Goal: Task Accomplishment & Management: Manage account settings

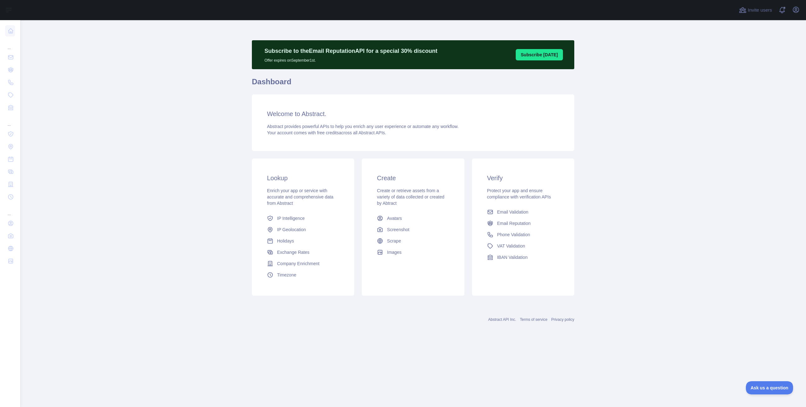
click at [389, 311] on div "Abstract API Inc. Terms of service Privacy policy" at bounding box center [413, 316] width 322 height 23
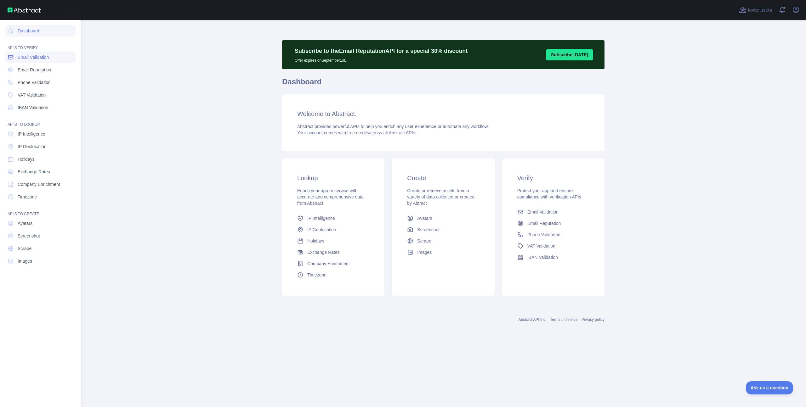
click at [41, 58] on span "Email Validation" at bounding box center [33, 57] width 31 height 6
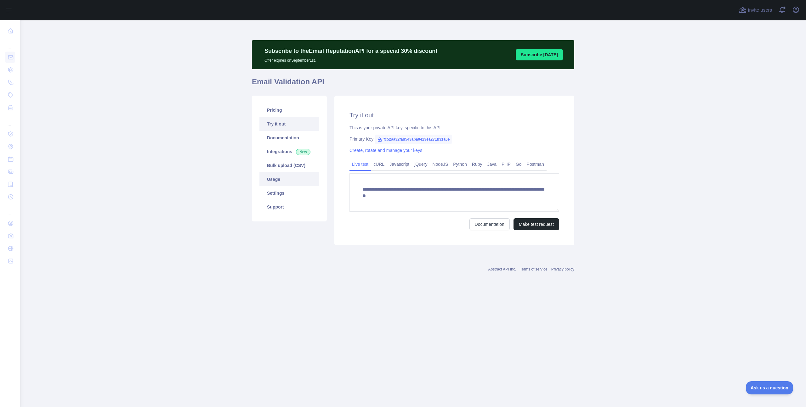
click at [281, 180] on link "Usage" at bounding box center [289, 180] width 60 height 14
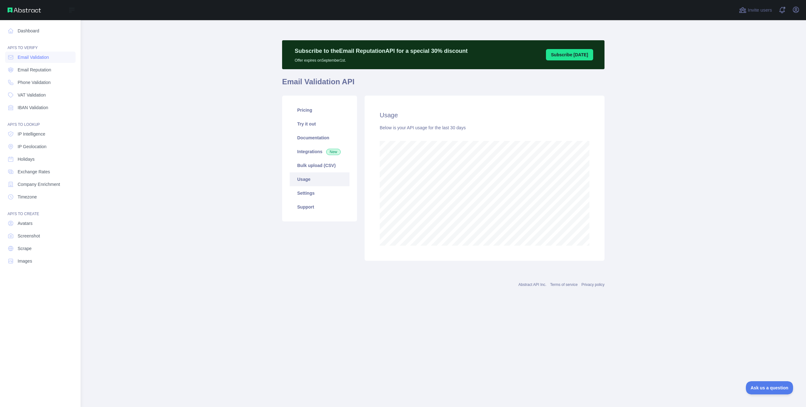
scroll to position [387, 786]
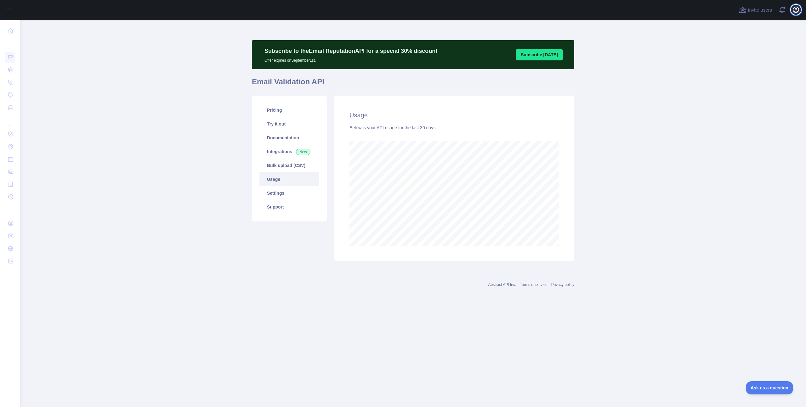
click at [796, 8] on icon "button" at bounding box center [796, 10] width 6 height 6
click at [750, 69] on button "Billing" at bounding box center [765, 68] width 71 height 11
